Goal: Task Accomplishment & Management: Use online tool/utility

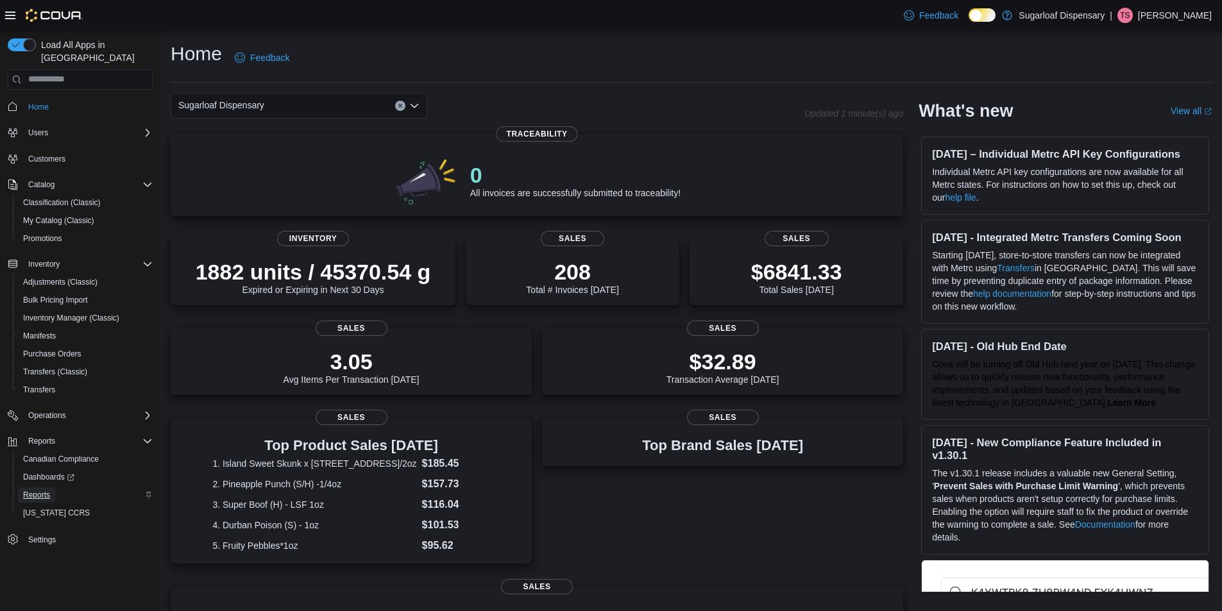
click at [34, 490] on span "Reports" at bounding box center [36, 495] width 27 height 10
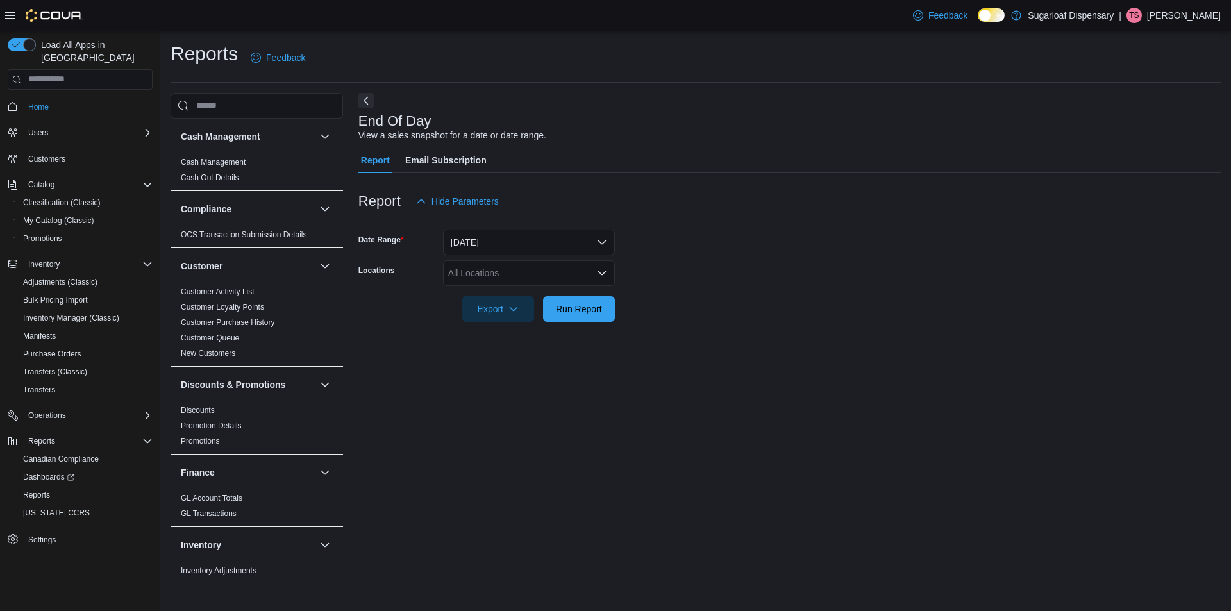
click at [491, 269] on div "All Locations" at bounding box center [529, 273] width 172 height 26
click at [516, 330] on span "411 N Commercial St." at bounding box center [515, 332] width 88 height 13
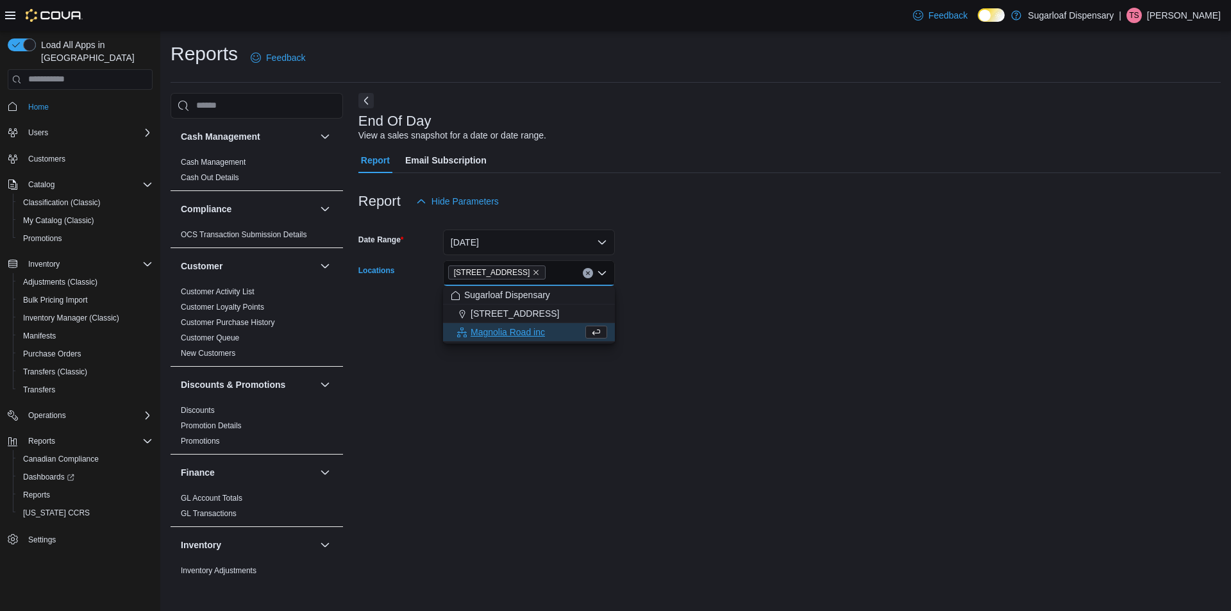
click at [702, 347] on div "End Of Day View a sales snapshot for a date or date range. Report Email Subscri…" at bounding box center [789, 335] width 862 height 484
click at [580, 309] on span "Run Report" at bounding box center [579, 308] width 46 height 13
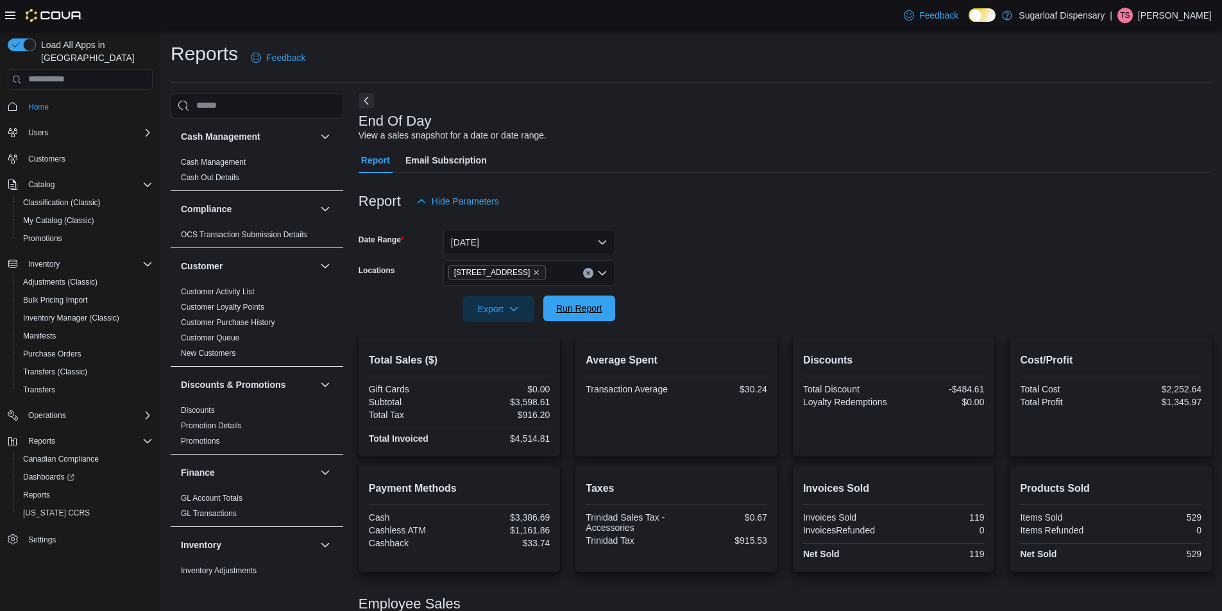
click at [591, 312] on span "Run Report" at bounding box center [579, 308] width 46 height 13
